Goal: Task Accomplishment & Management: Manage account settings

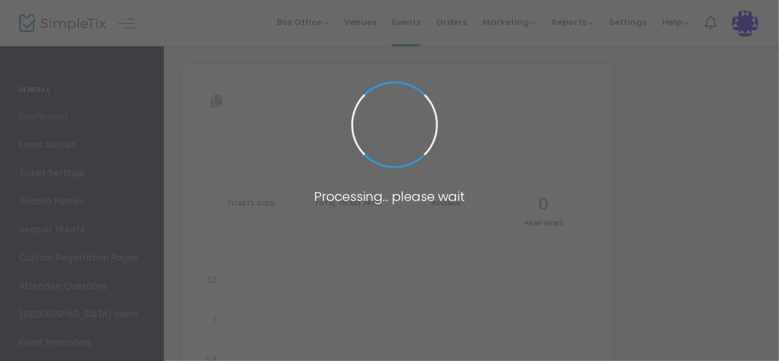
type input "https://www.simpletix.com/e/nphc-of-chattanooga-greek-cookout-2025-tickets-2208…"
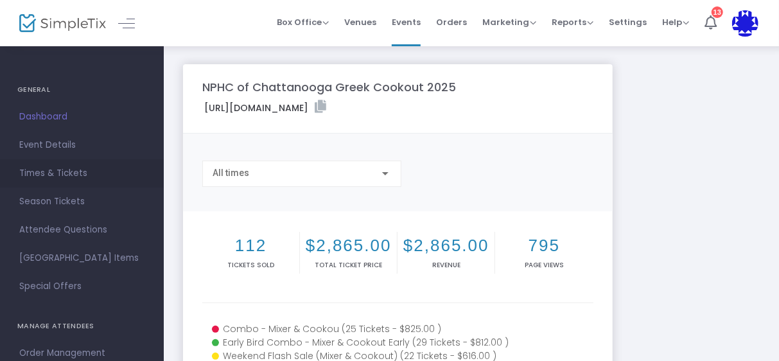
click at [61, 180] on span "Times & Tickets" at bounding box center [81, 173] width 125 height 17
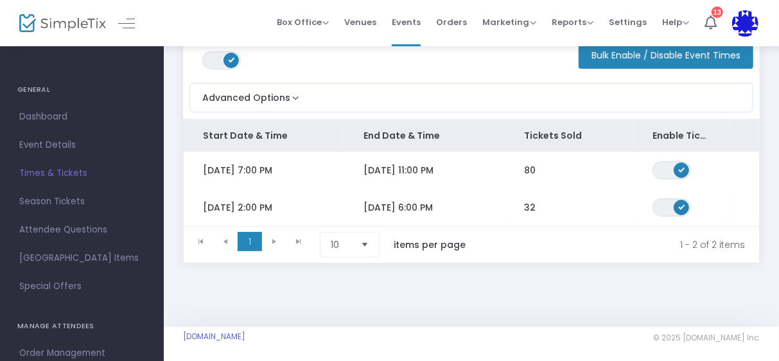
scroll to position [94, 0]
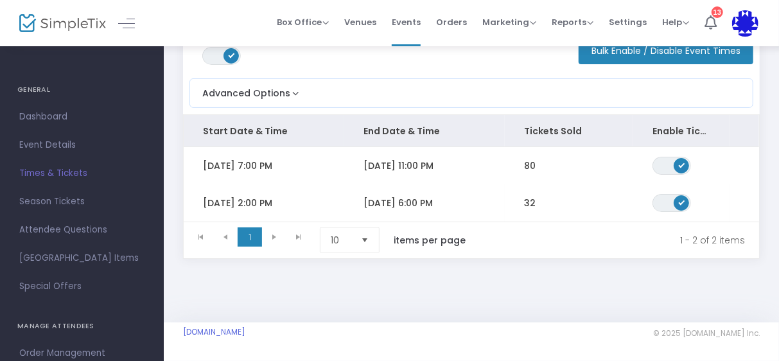
click at [243, 159] on span "Fri 8/22/2025 7:00 PM" at bounding box center [237, 165] width 69 height 13
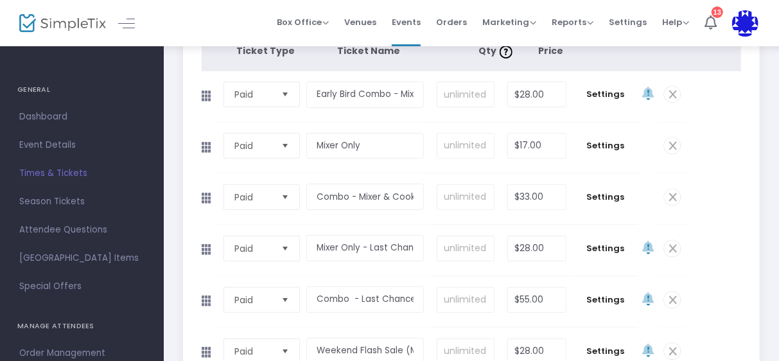
scroll to position [223, 0]
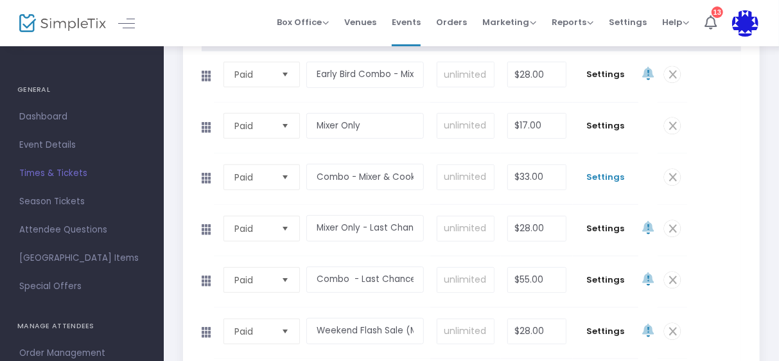
click at [616, 175] on span "Settings" at bounding box center [605, 177] width 53 height 13
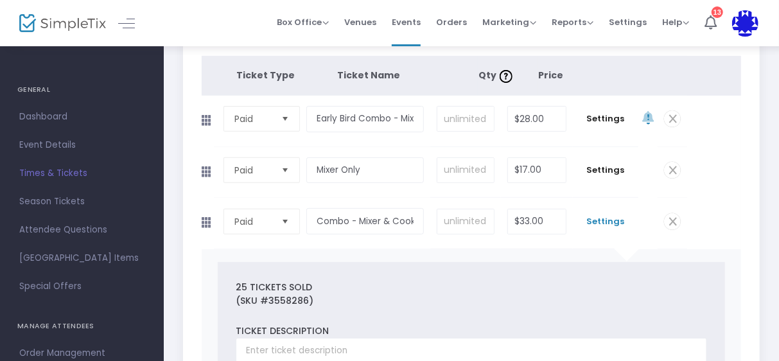
scroll to position [159, 0]
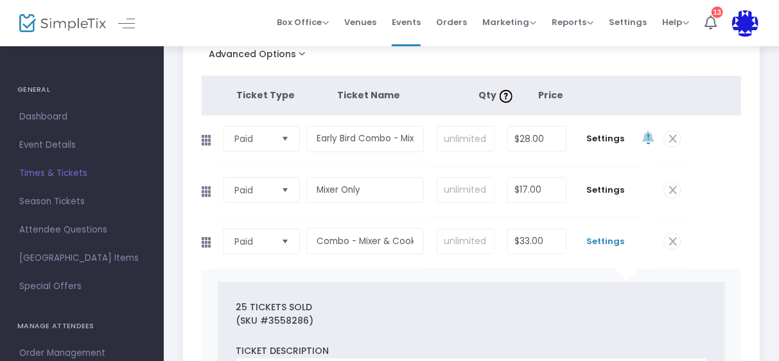
click at [609, 239] on span "Settings" at bounding box center [605, 241] width 53 height 13
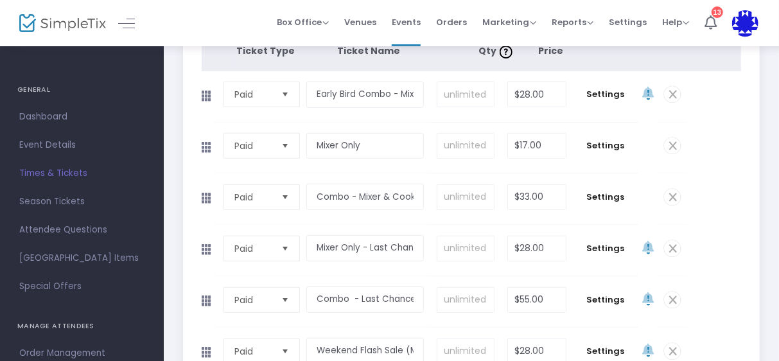
scroll to position [223, 0]
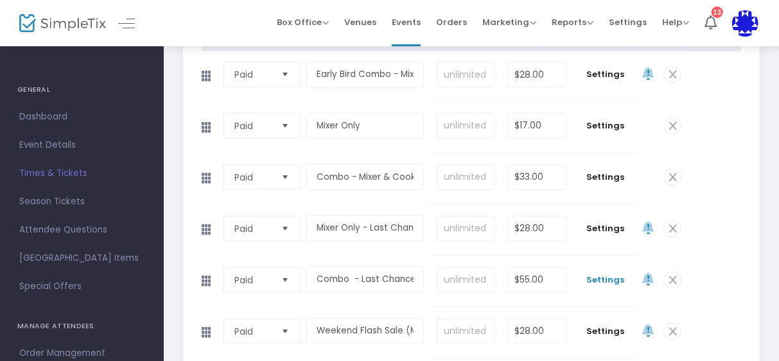
click at [604, 275] on span "Settings" at bounding box center [605, 280] width 53 height 13
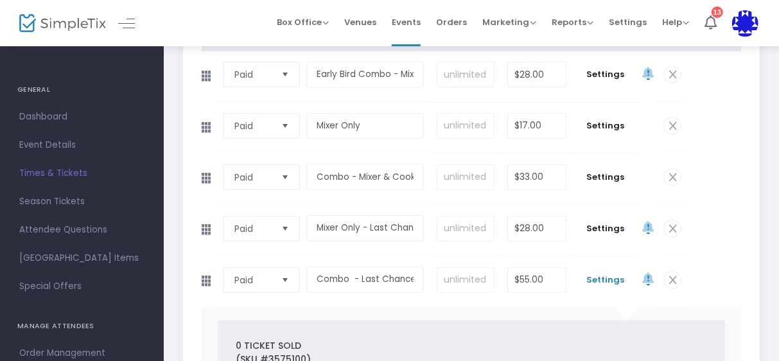
click at [600, 279] on span "Settings" at bounding box center [605, 280] width 53 height 13
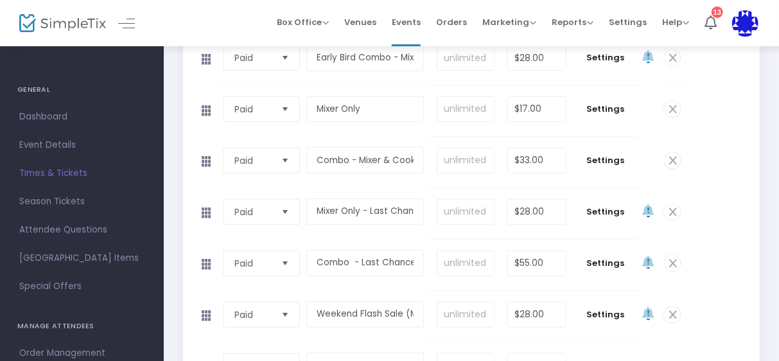
scroll to position [287, 0]
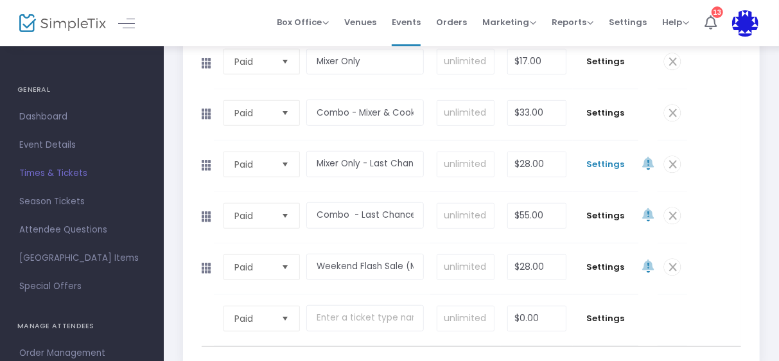
click at [602, 162] on span "Settings" at bounding box center [605, 164] width 53 height 13
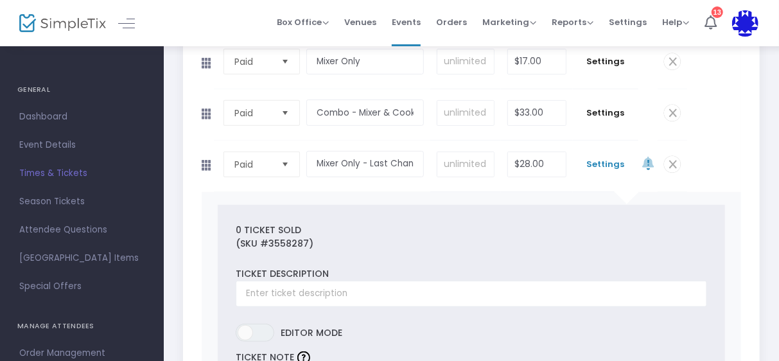
click at [609, 163] on span "Settings" at bounding box center [605, 164] width 53 height 13
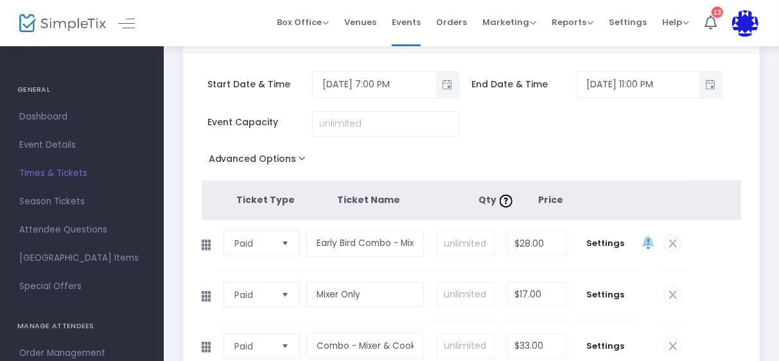
scroll to position [128, 0]
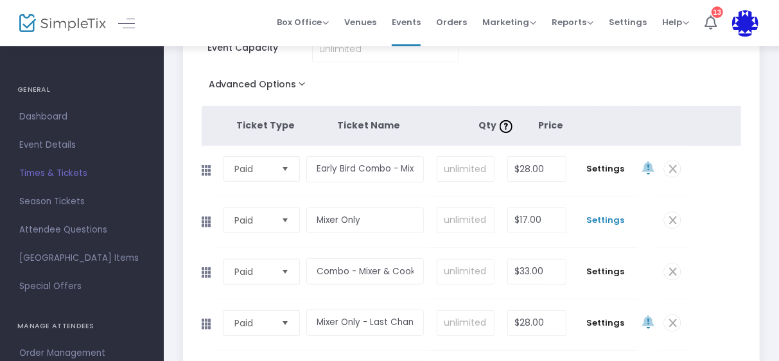
click at [602, 218] on span "Settings" at bounding box center [605, 220] width 53 height 13
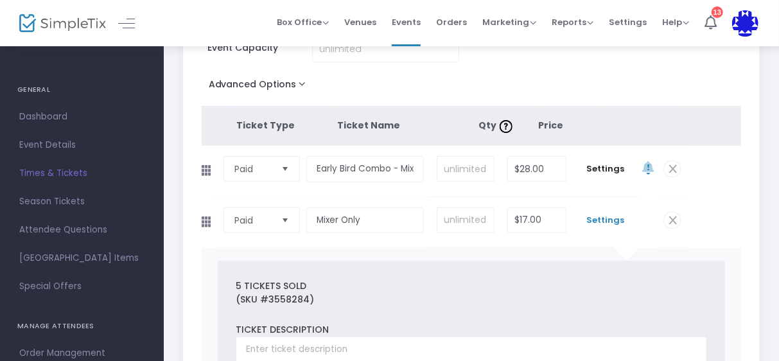
click at [607, 217] on span "Settings" at bounding box center [605, 220] width 53 height 13
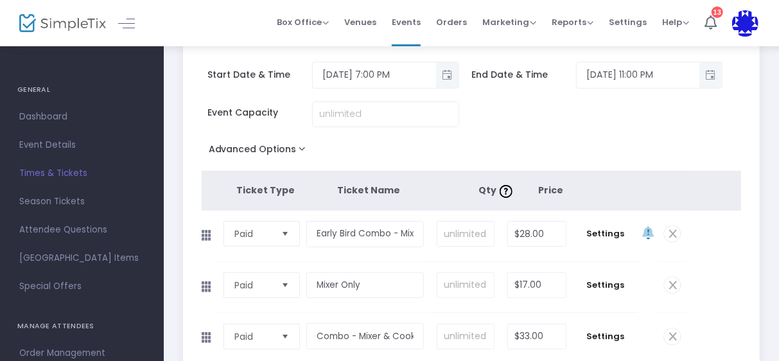
scroll to position [0, 0]
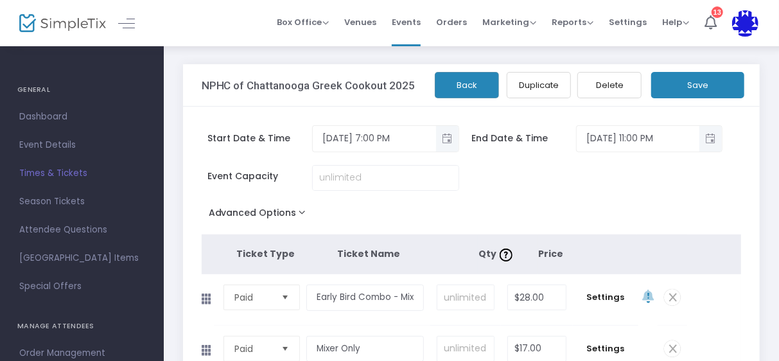
click at [483, 89] on button "Back" at bounding box center [467, 85] width 64 height 26
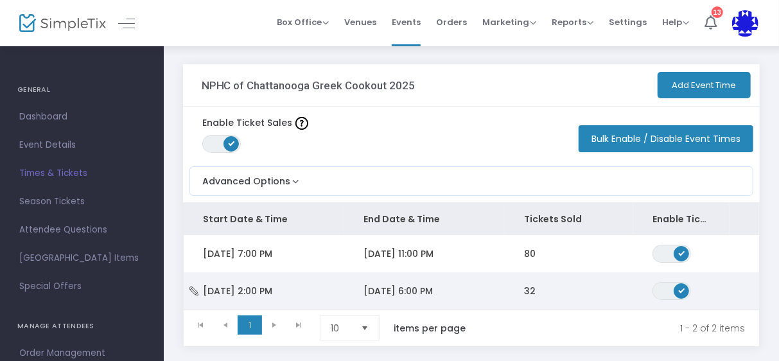
click at [413, 289] on span "8/23/2025 6:00 PM" at bounding box center [397, 290] width 69 height 13
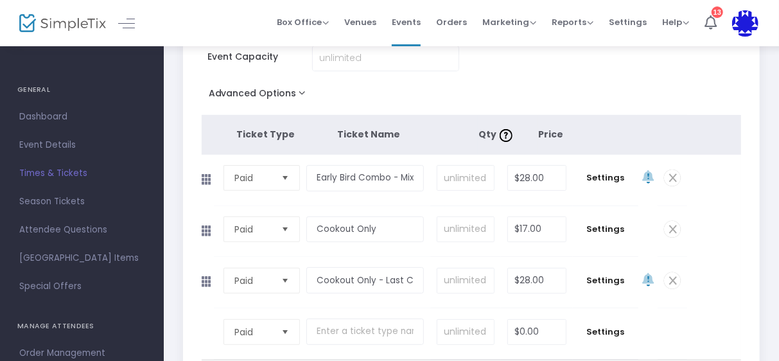
scroll to position [128, 0]
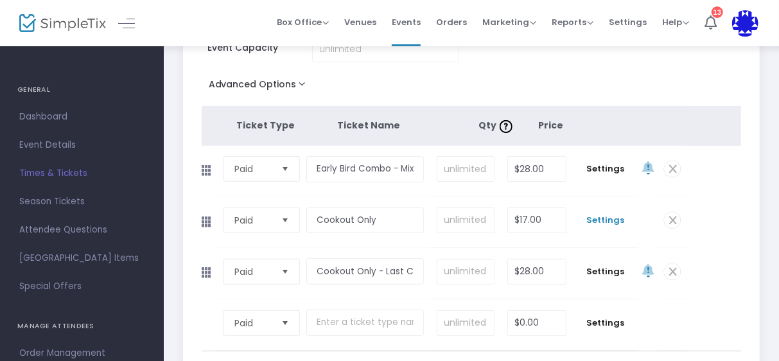
click at [604, 218] on span "Settings" at bounding box center [605, 220] width 53 height 13
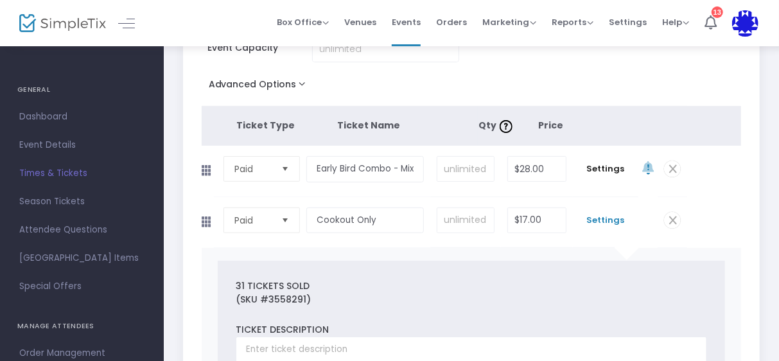
click at [600, 220] on span "Settings" at bounding box center [605, 220] width 53 height 13
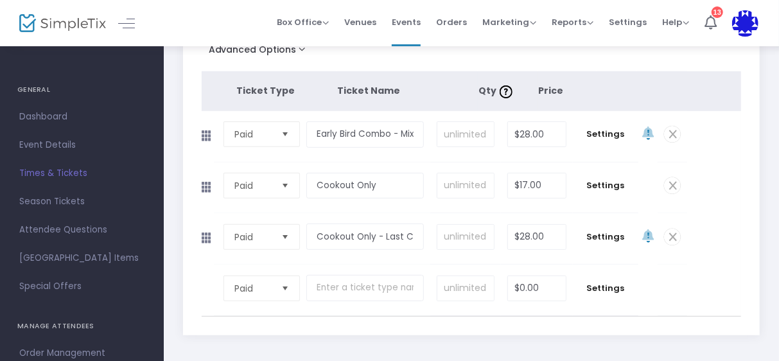
scroll to position [193, 0]
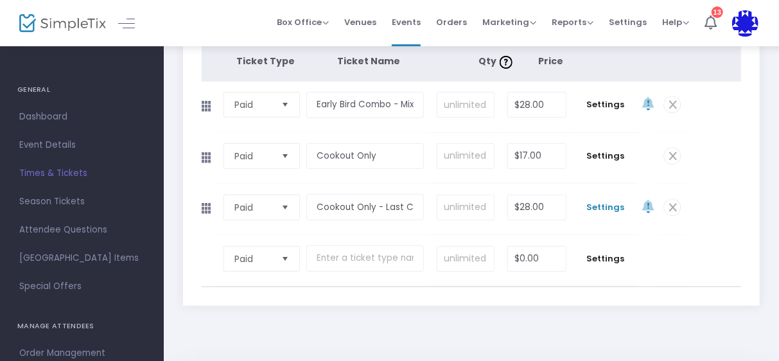
click at [599, 202] on span "Settings" at bounding box center [605, 207] width 53 height 13
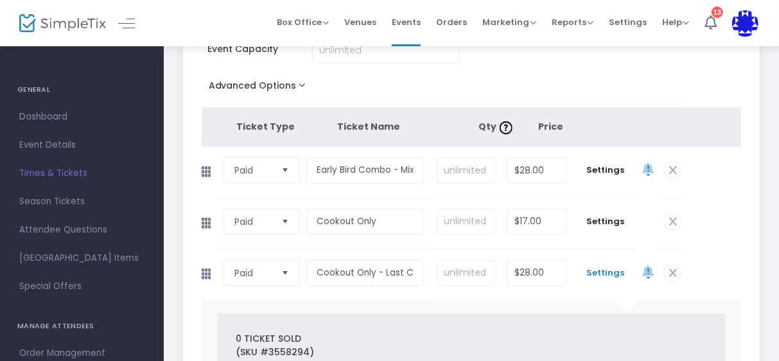
scroll to position [0, 0]
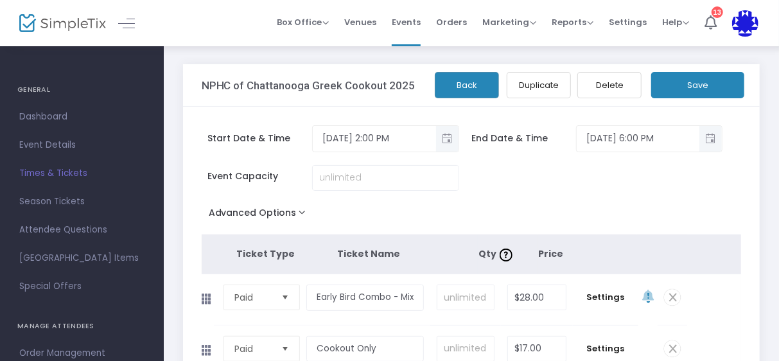
click at [465, 83] on button "Back" at bounding box center [467, 85] width 64 height 26
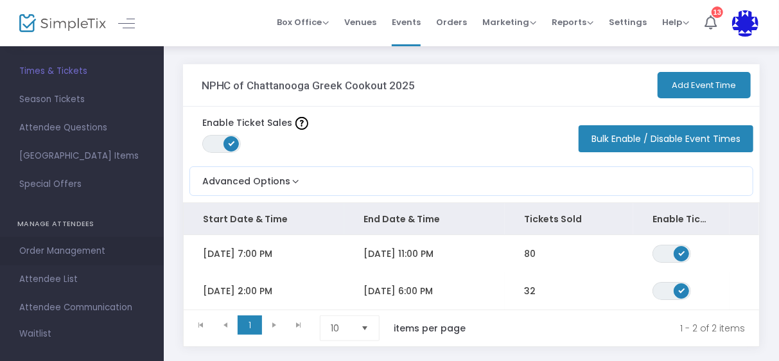
scroll to position [128, 0]
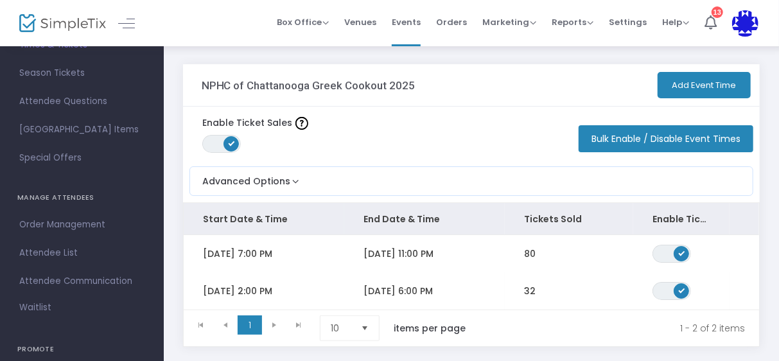
click at [49, 248] on span "Attendee List" at bounding box center [81, 253] width 125 height 17
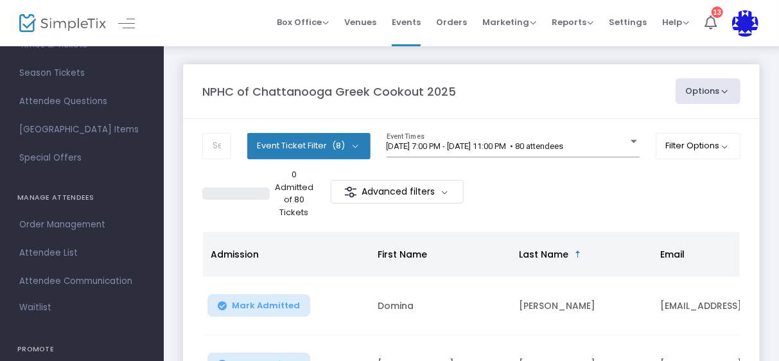
click at [706, 100] on button "Options" at bounding box center [707, 91] width 65 height 26
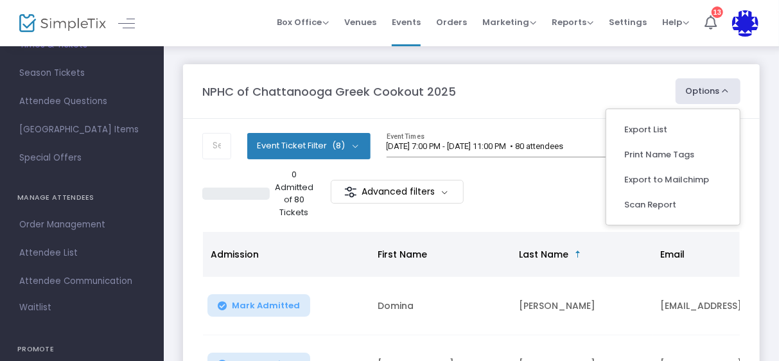
click at [669, 129] on li "Export List" at bounding box center [673, 129] width 118 height 25
radio input "false"
radio input "true"
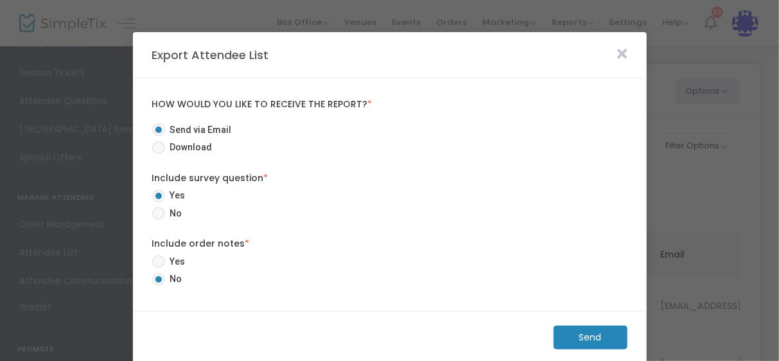
click at [160, 212] on span at bounding box center [158, 213] width 13 height 13
click at [159, 220] on input "No" at bounding box center [158, 220] width 1 height 1
radio input "true"
click at [194, 147] on span "Download" at bounding box center [189, 147] width 48 height 13
click at [159, 154] on input "Download" at bounding box center [158, 154] width 1 height 1
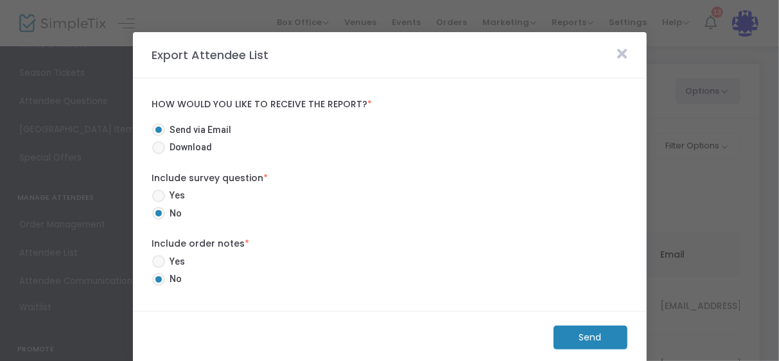
radio input "true"
click at [592, 333] on m-button "Download" at bounding box center [580, 338] width 96 height 24
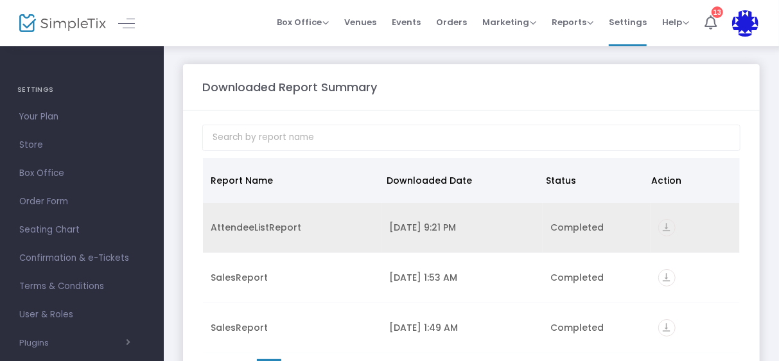
click at [664, 223] on icon "vertical_align_bottom" at bounding box center [666, 227] width 17 height 17
